Goal: Register for event/course

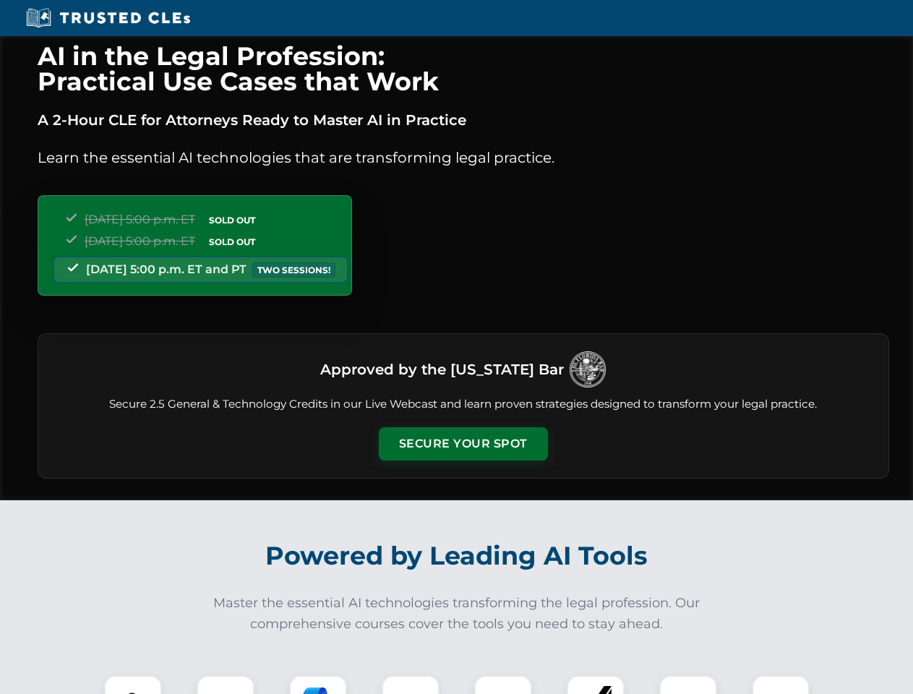
click at [462, 444] on button "Secure Your Spot" at bounding box center [463, 443] width 169 height 33
click at [133, 684] on img at bounding box center [133, 704] width 42 height 42
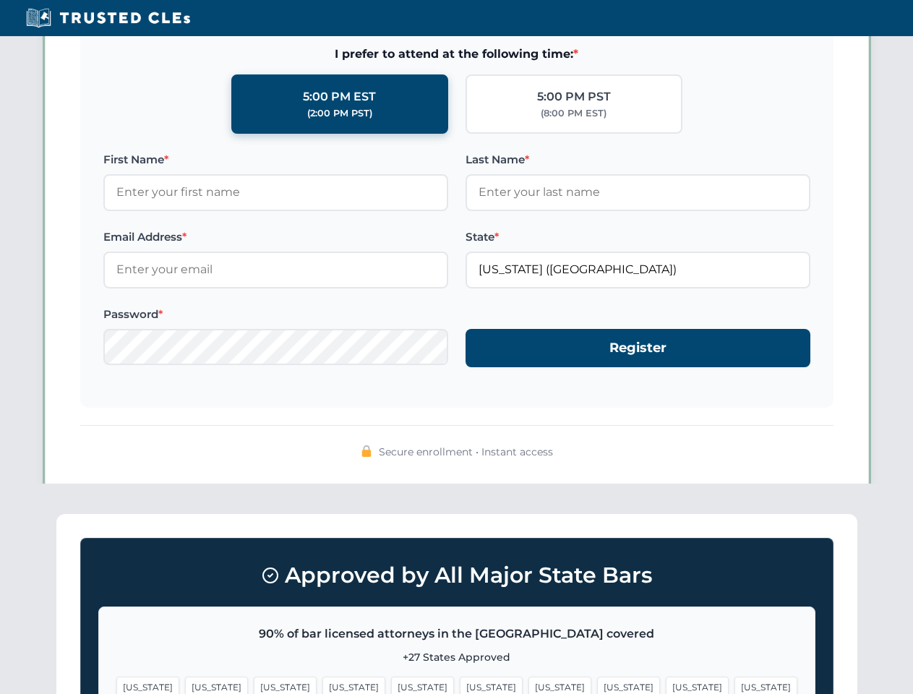
click at [528, 684] on span "[US_STATE]" at bounding box center [559, 686] width 63 height 21
click at [665, 684] on span "[US_STATE]" at bounding box center [696, 686] width 63 height 21
